Goal: Find contact information: Find contact information

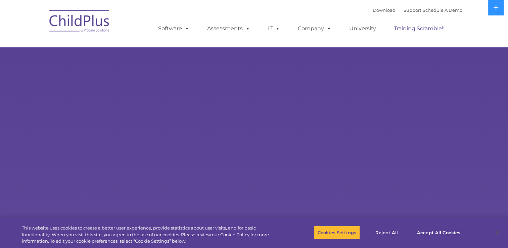
select select "MEDIUM"
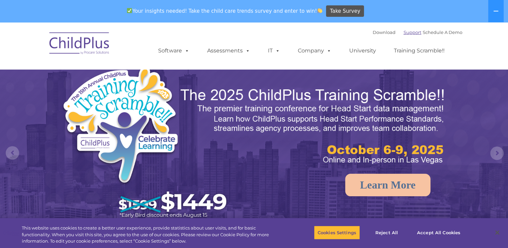
click at [404, 33] on link "Support" at bounding box center [413, 32] width 18 height 5
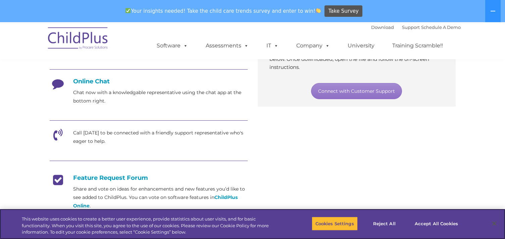
scroll to position [169, 0]
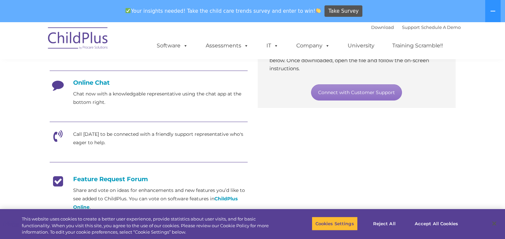
click at [92, 84] on h4 "Online Chat" at bounding box center [149, 82] width 198 height 7
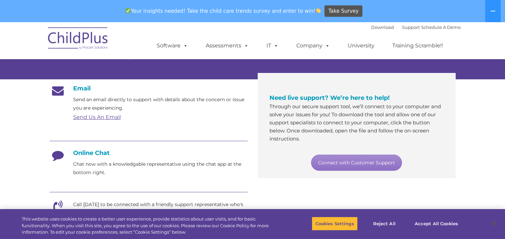
scroll to position [99, 0]
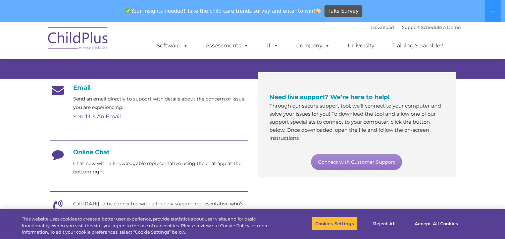
click at [55, 155] on icon at bounding box center [58, 156] width 17 height 17
click at [56, 175] on div "Online Chat Chat now with a knowledgable representative using the chat app at t…" at bounding box center [149, 162] width 198 height 28
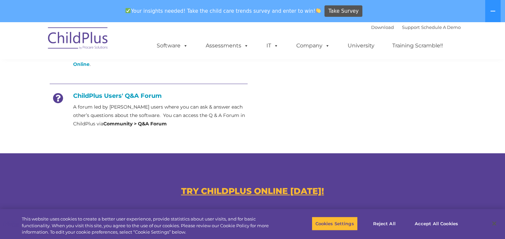
scroll to position [311, 0]
click at [425, 224] on button "Accept All Cookies" at bounding box center [436, 223] width 51 height 14
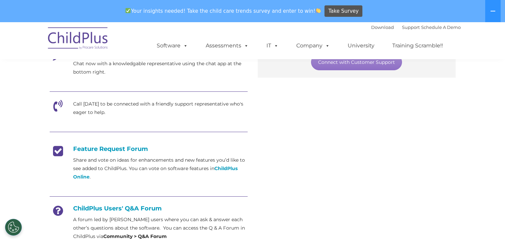
scroll to position [193, 0]
